Goal: Transaction & Acquisition: Purchase product/service

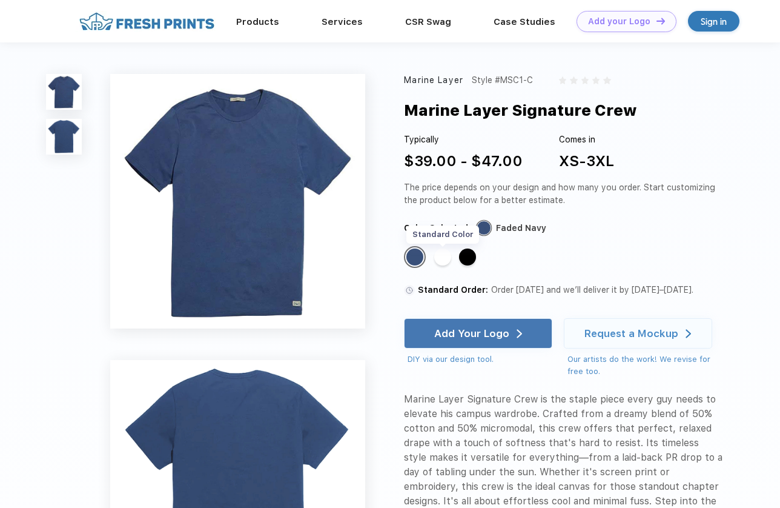
click at [441, 258] on div "Standard Color" at bounding box center [442, 256] width 17 height 17
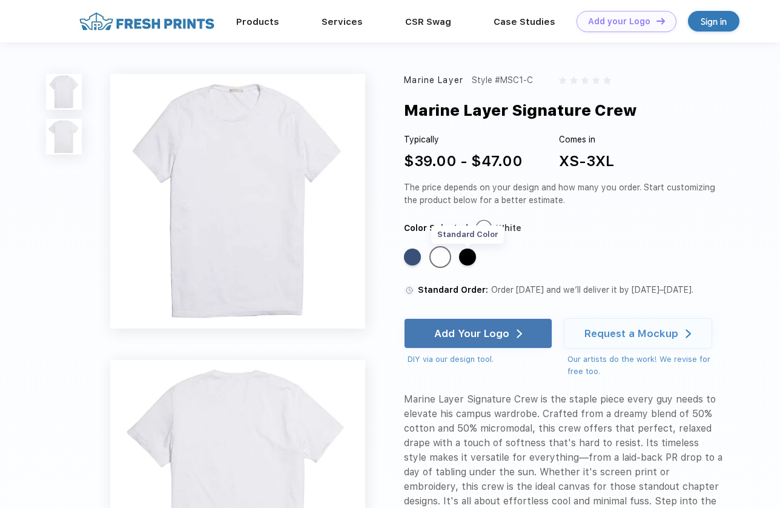
click at [467, 259] on div "Standard Color" at bounding box center [467, 256] width 17 height 17
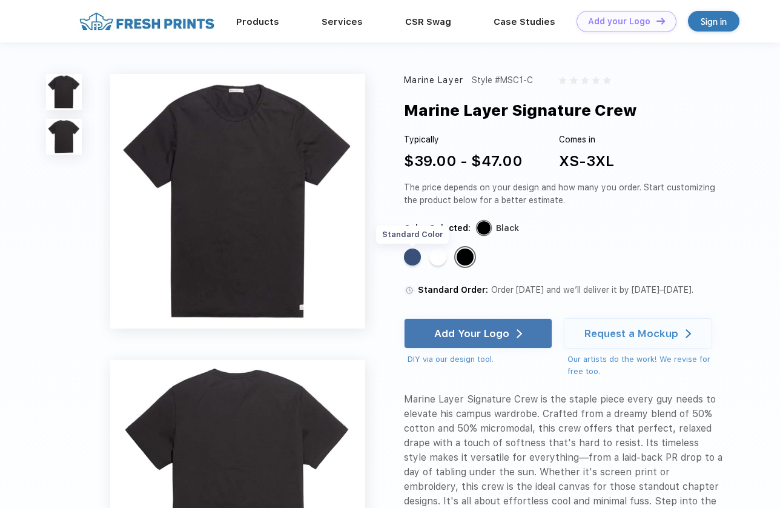
click at [408, 256] on div "Standard Color" at bounding box center [412, 256] width 17 height 17
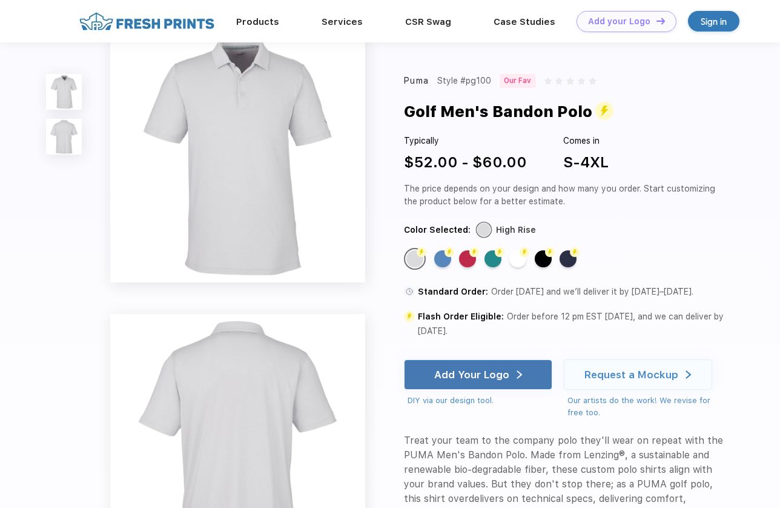
scroll to position [4, 0]
click at [443, 261] on div "Flash Color" at bounding box center [442, 258] width 17 height 17
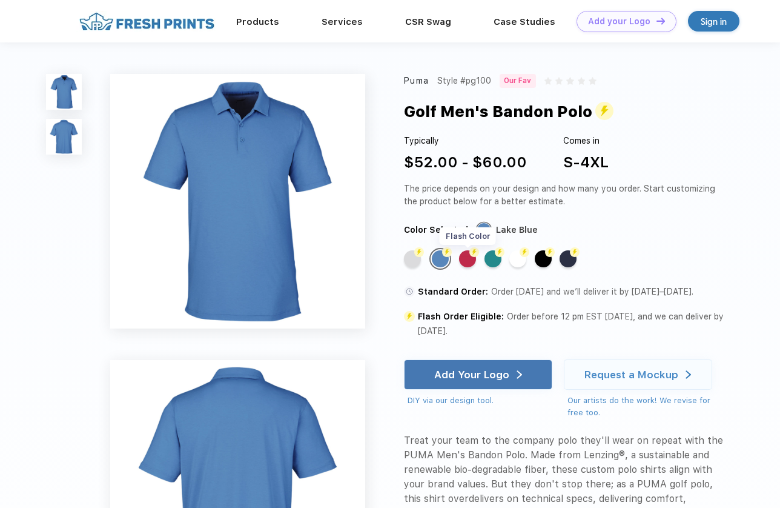
click at [467, 261] on div "Flash Color" at bounding box center [467, 258] width 17 height 17
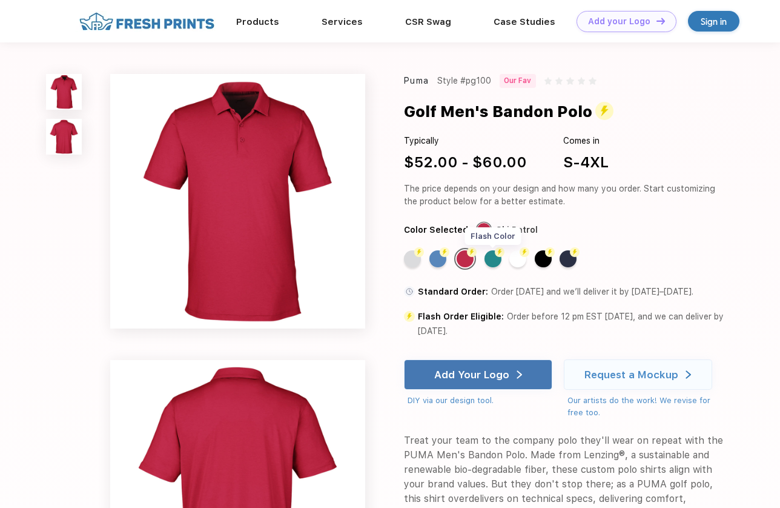
click at [494, 261] on div "Flash Color" at bounding box center [493, 258] width 17 height 17
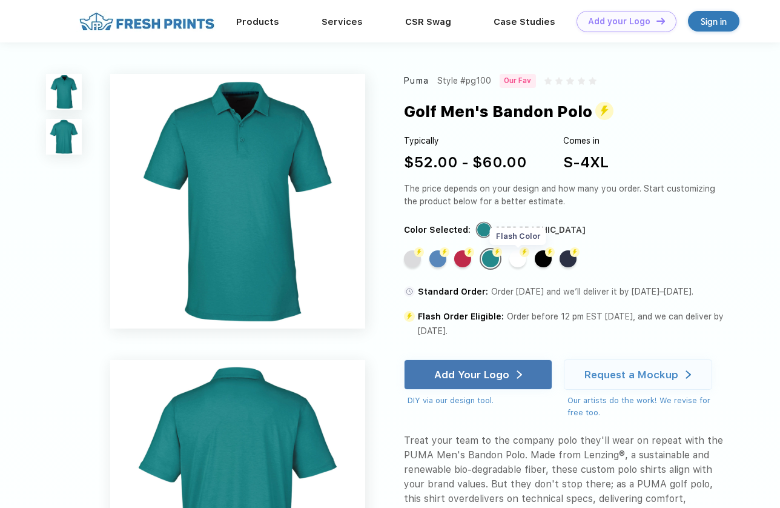
click at [517, 264] on div "Flash Color" at bounding box center [518, 258] width 17 height 17
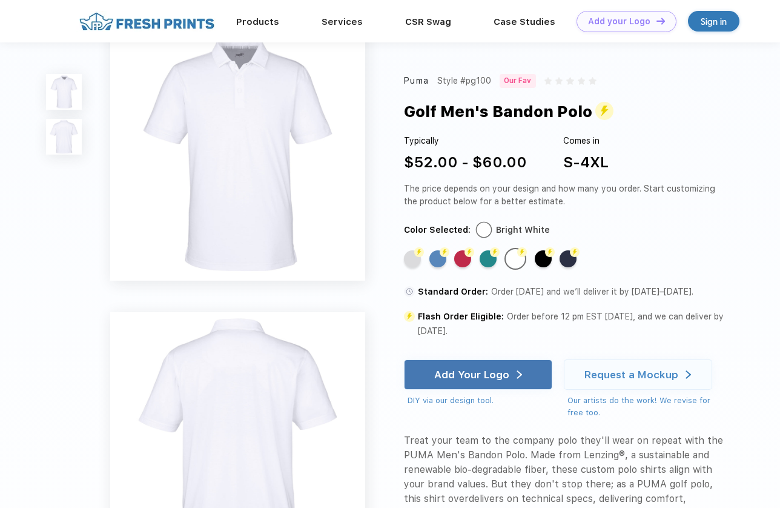
scroll to position [5, 0]
